Goal: Task Accomplishment & Management: Manage account settings

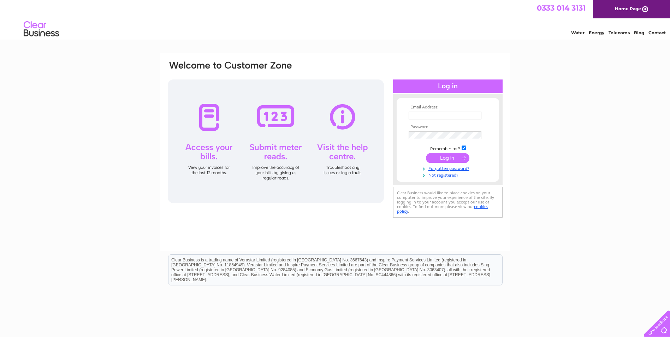
type input "darrel.cave@mattioliwoods.com"
click at [455, 156] on input "submit" at bounding box center [447, 158] width 43 height 10
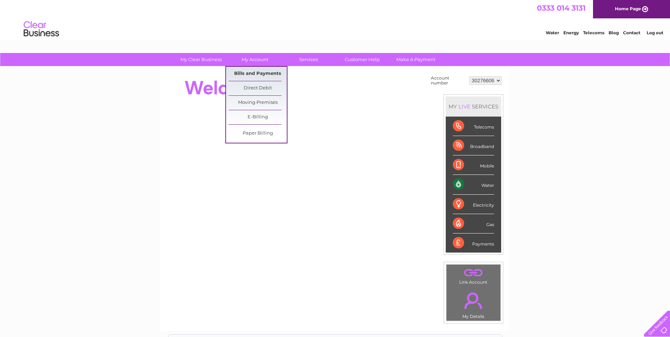
click at [256, 70] on link "Bills and Payments" at bounding box center [257, 74] width 58 height 14
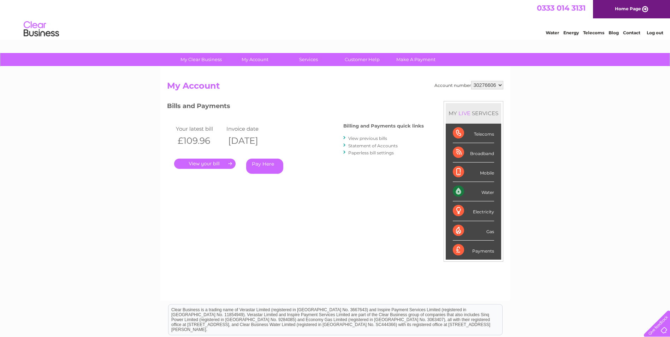
click at [256, 167] on link "Pay Here" at bounding box center [264, 166] width 37 height 15
click at [224, 162] on link "." at bounding box center [204, 164] width 61 height 10
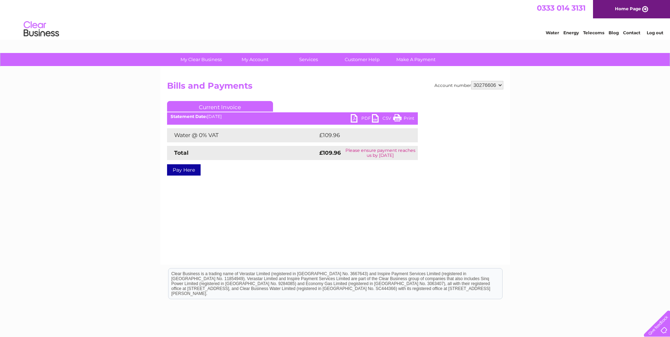
click at [361, 120] on link "PDF" at bounding box center [361, 119] width 21 height 10
